Goal: Information Seeking & Learning: Learn about a topic

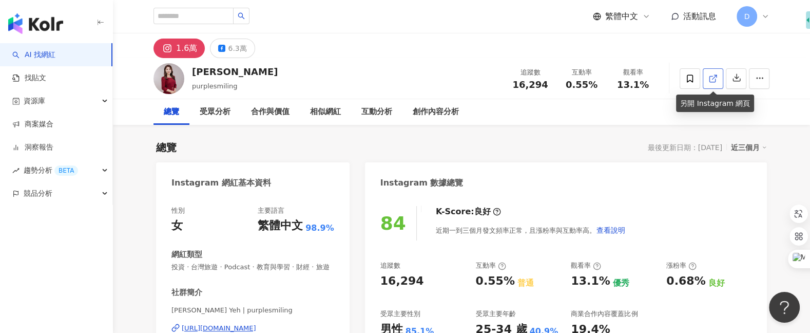
click at [711, 82] on icon at bounding box center [713, 79] width 6 height 6
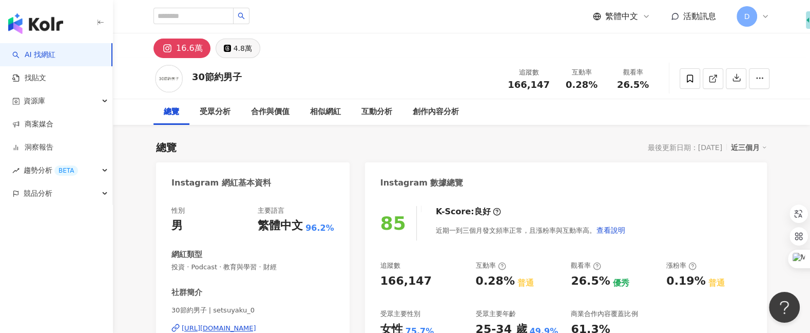
click at [240, 45] on div "4.8萬" at bounding box center [243, 48] width 18 height 14
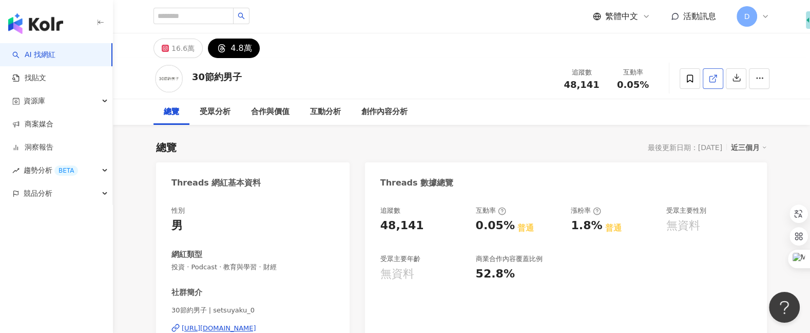
click at [712, 85] on link at bounding box center [713, 78] width 21 height 21
